Goal: Find specific page/section: Find specific page/section

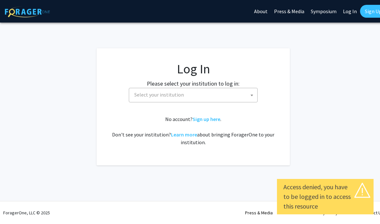
click at [182, 93] on span "Select your institution" at bounding box center [194, 94] width 125 height 13
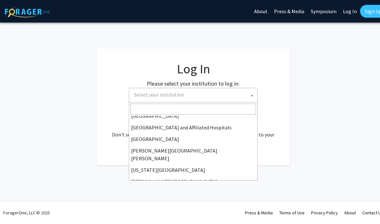
scroll to position [114, 0]
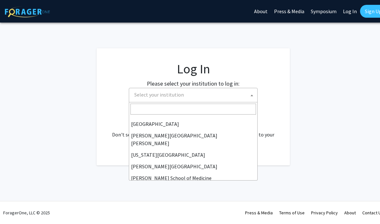
select select "1"
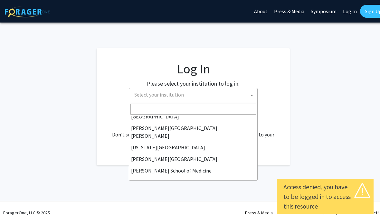
scroll to position [119, 0]
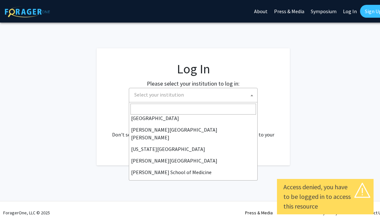
select select "1"
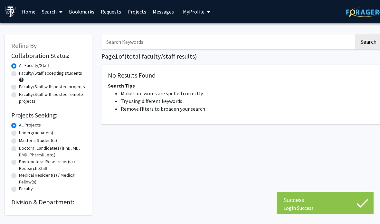
click at [52, 14] on link "Search" at bounding box center [52, 11] width 27 height 23
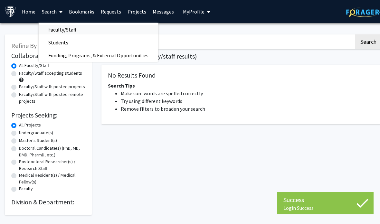
click at [50, 24] on span "Faculty/Staff" at bounding box center [62, 29] width 47 height 13
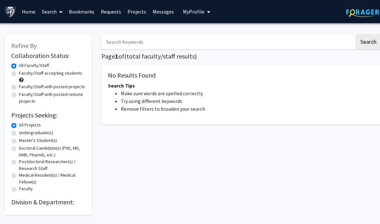
click at [25, 11] on link "Home" at bounding box center [29, 11] width 20 height 23
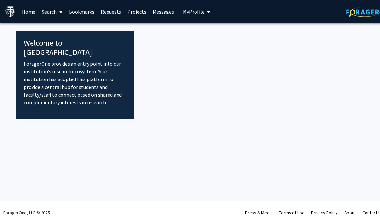
click at [48, 12] on link "Search" at bounding box center [52, 11] width 27 height 23
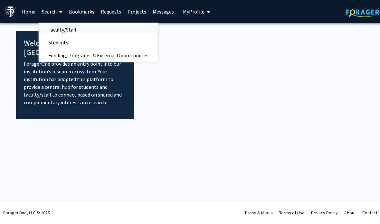
click at [53, 26] on span "Faculty/Staff" at bounding box center [62, 29] width 47 height 13
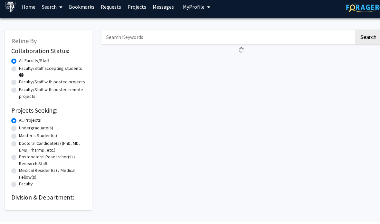
scroll to position [24, 0]
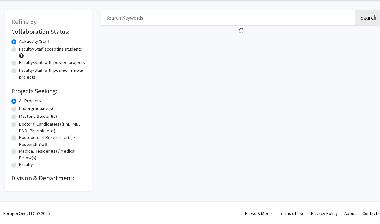
click at [74, 176] on h2 "Division & Department:" at bounding box center [48, 178] width 74 height 8
